Goal: Entertainment & Leisure: Consume media (video, audio)

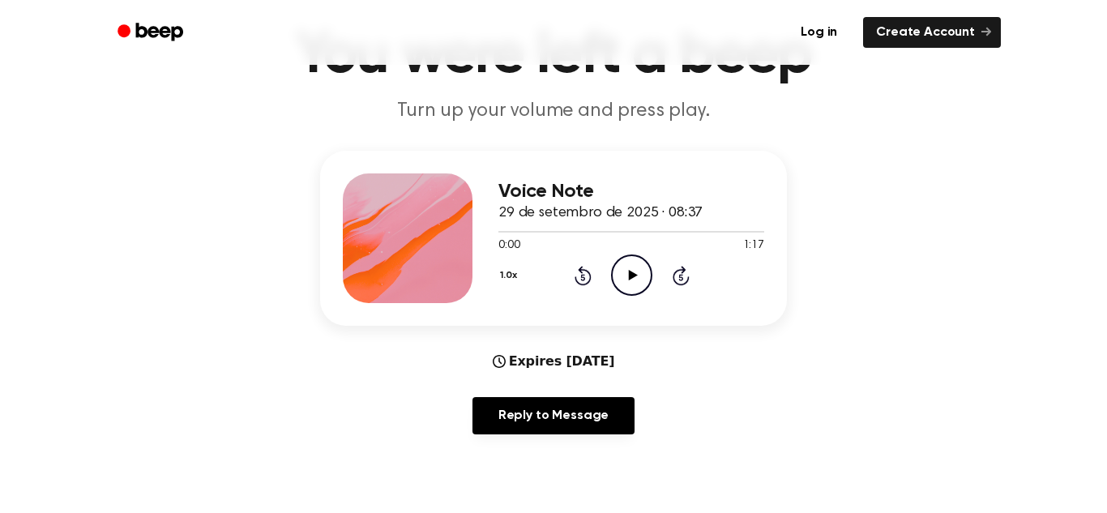
scroll to position [105, 0]
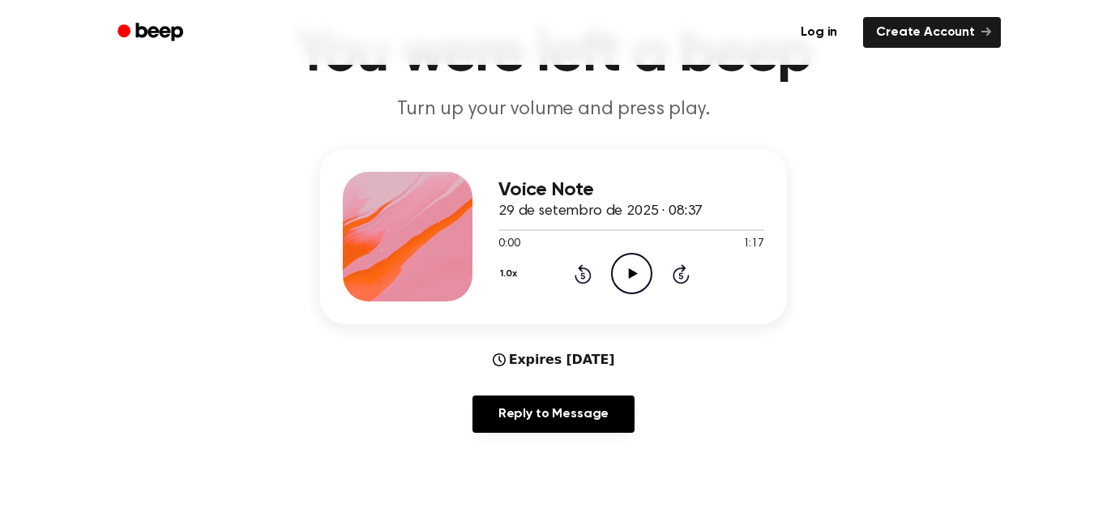
click at [630, 269] on icon "Play Audio" at bounding box center [631, 273] width 41 height 41
click at [578, 276] on icon "Rewind 5 seconds" at bounding box center [583, 273] width 18 height 21
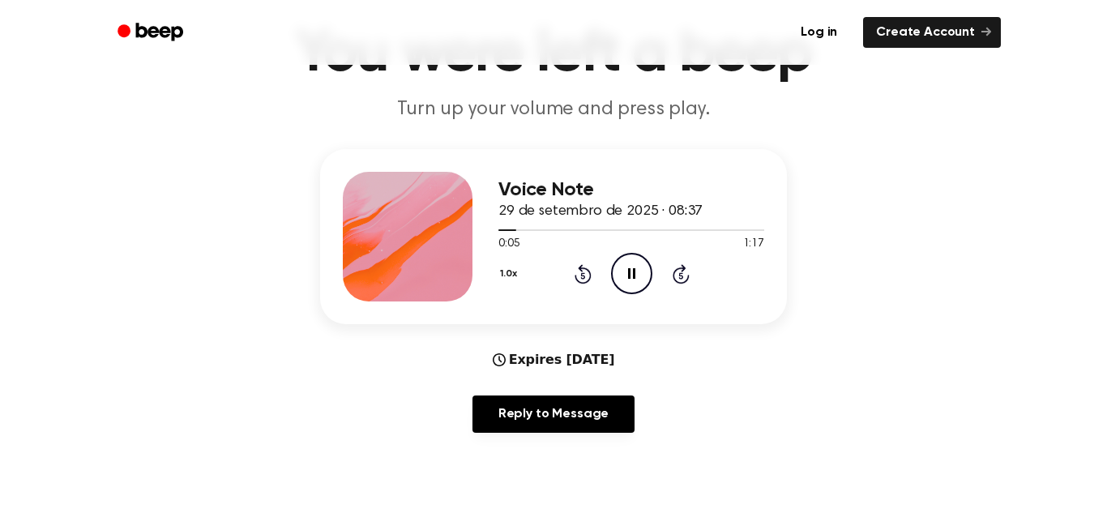
click at [578, 276] on icon "Rewind 5 seconds" at bounding box center [583, 273] width 18 height 21
click at [871, 82] on h1 "You were left a beep" at bounding box center [554, 54] width 830 height 58
click at [633, 280] on icon "Pause Audio" at bounding box center [631, 273] width 41 height 41
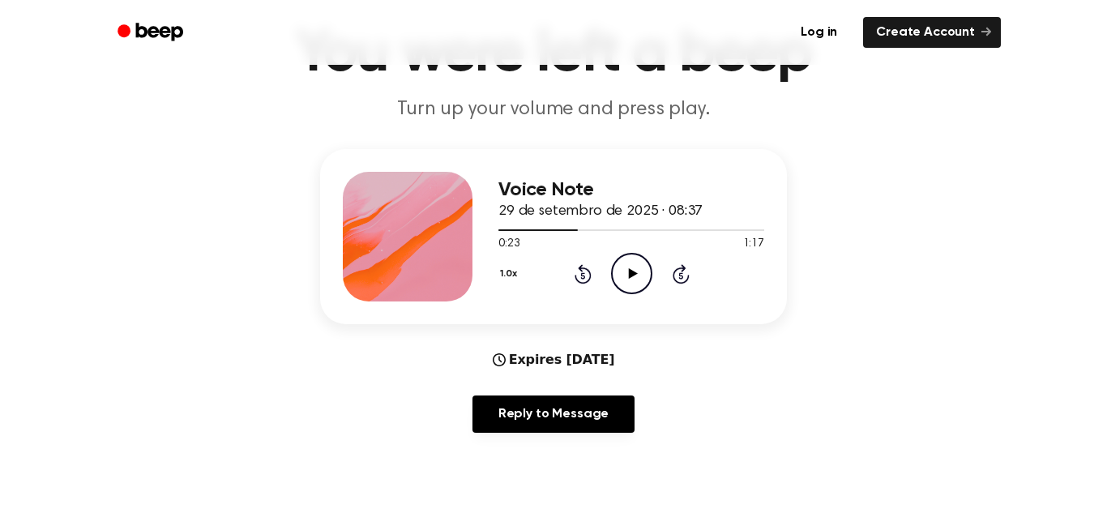
click at [633, 280] on icon "Play Audio" at bounding box center [631, 273] width 41 height 41
click at [633, 278] on icon at bounding box center [631, 273] width 7 height 11
click at [630, 270] on icon at bounding box center [632, 273] width 9 height 11
click at [630, 270] on icon "Pause Audio" at bounding box center [631, 273] width 41 height 41
